Goal: Task Accomplishment & Management: Complete application form

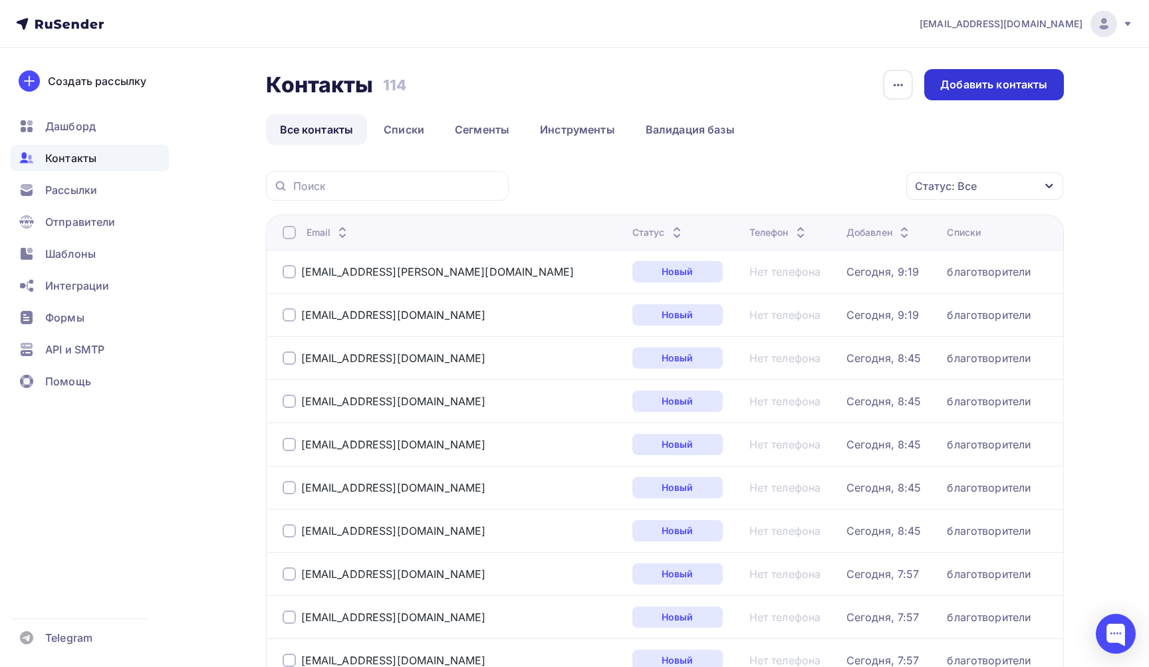
click at [977, 91] on div "Добавить контакты" at bounding box center [993, 84] width 107 height 15
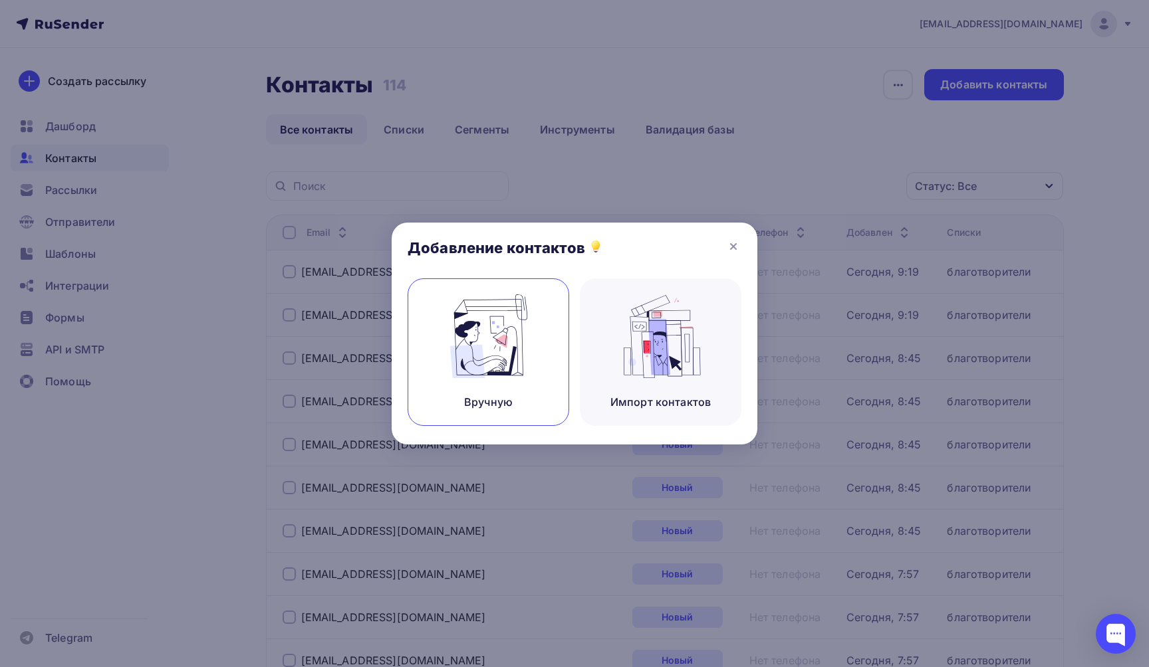
click at [484, 366] on img at bounding box center [488, 337] width 89 height 84
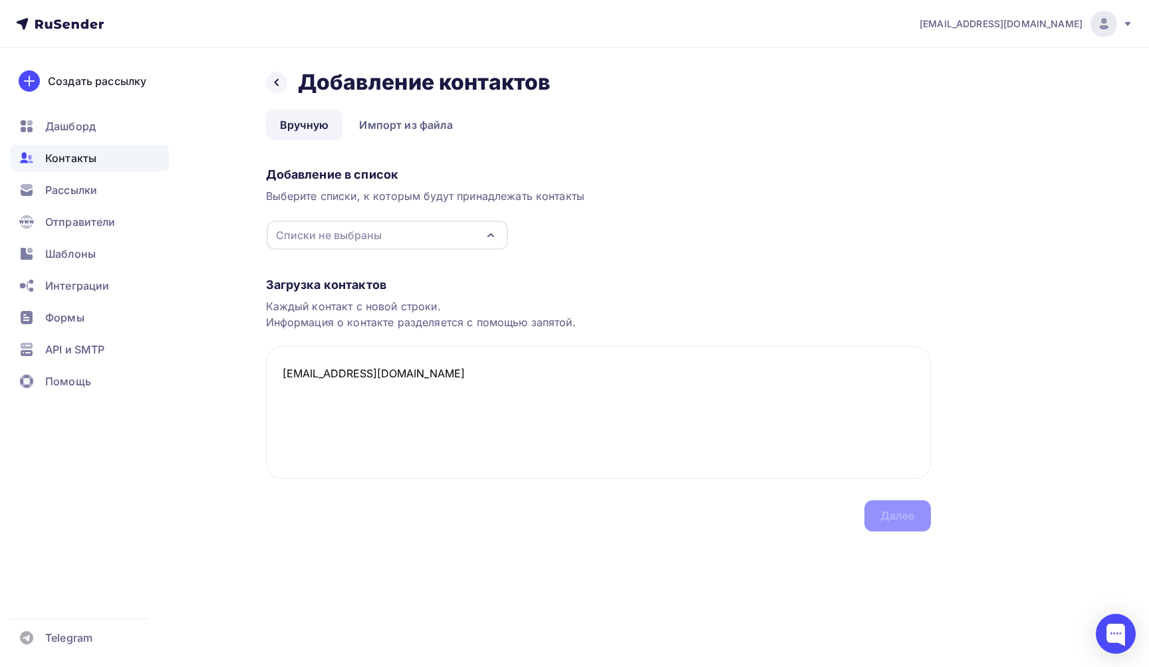
click at [493, 233] on icon "button" at bounding box center [491, 235] width 16 height 16
type textarea "[EMAIL_ADDRESS][DOMAIN_NAME]"
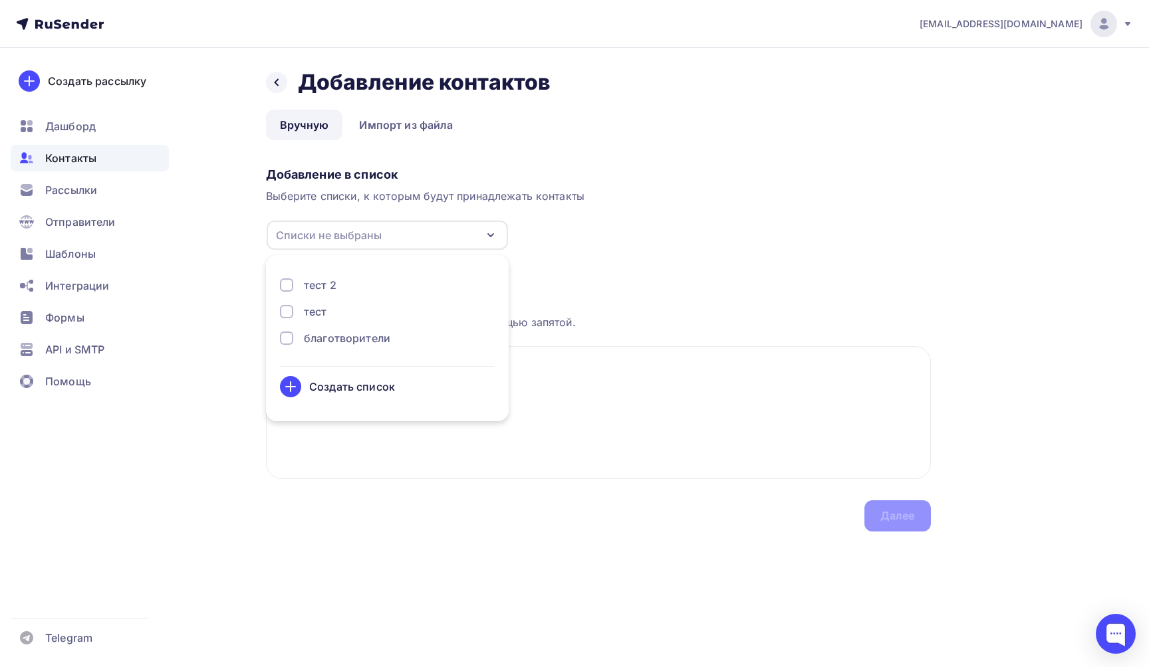
click at [344, 337] on div "благотворители" at bounding box center [347, 338] width 86 height 16
click at [888, 526] on div "Далее" at bounding box center [897, 516] width 66 height 31
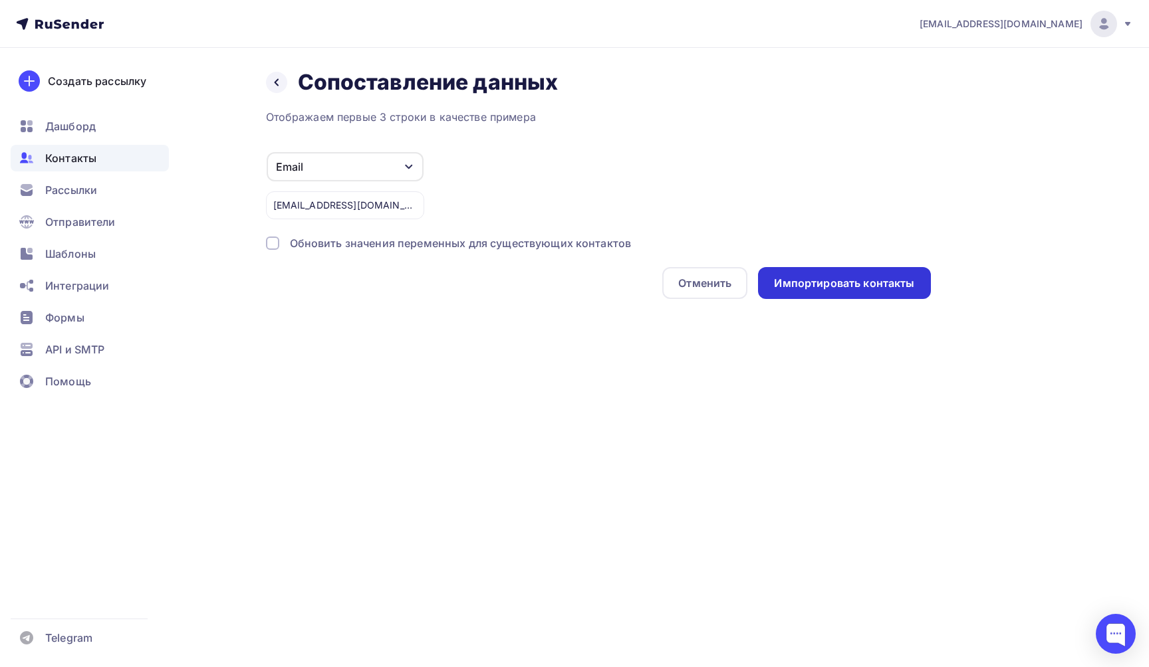
click at [832, 281] on div "Импортировать контакты" at bounding box center [844, 283] width 140 height 15
